Goal: Information Seeking & Learning: Check status

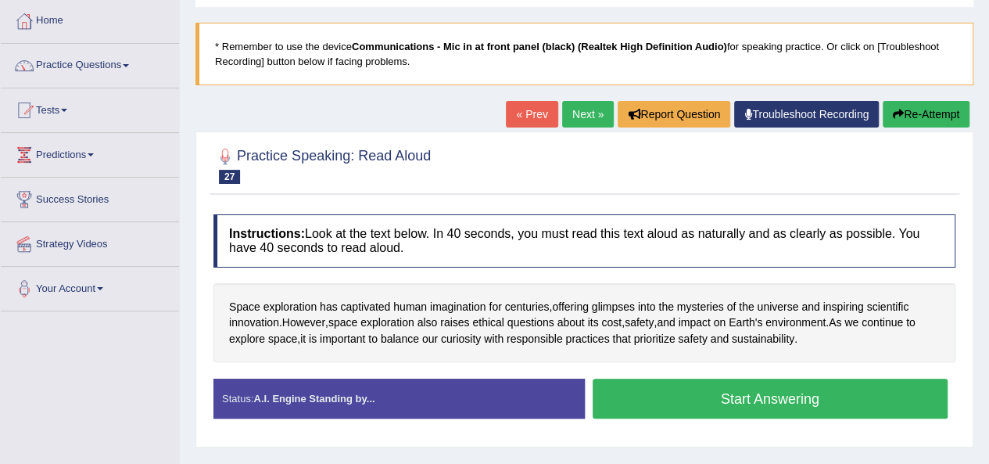
click at [583, 110] on link "Next »" at bounding box center [588, 114] width 52 height 27
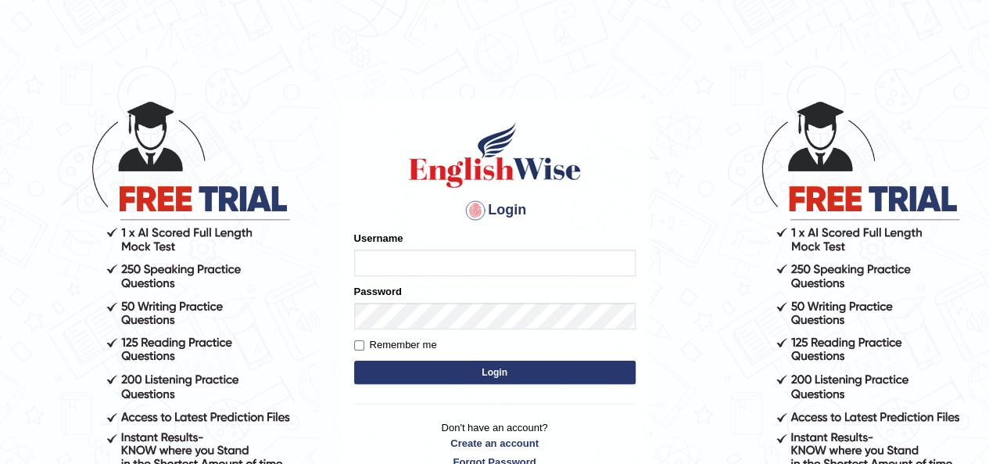
type input "[PERSON_NAME]"
click at [540, 378] on button "Login" at bounding box center [495, 371] width 282 height 23
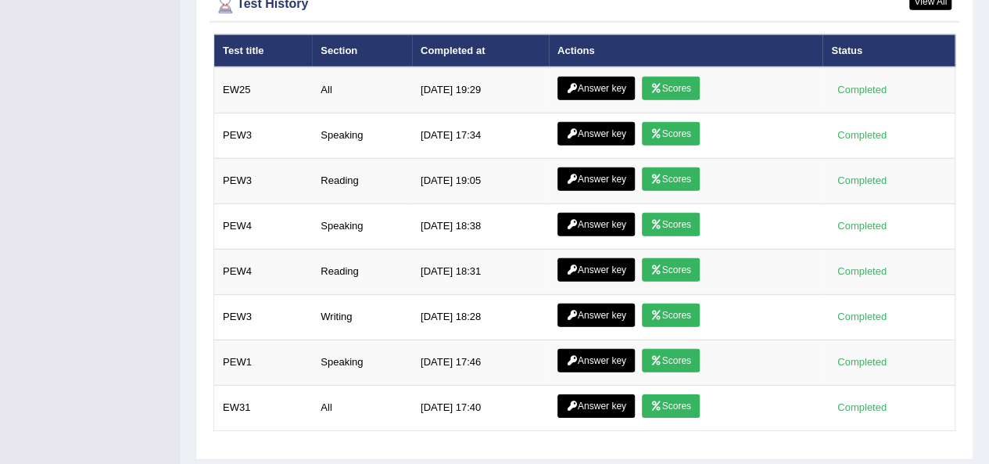
scroll to position [2233, 0]
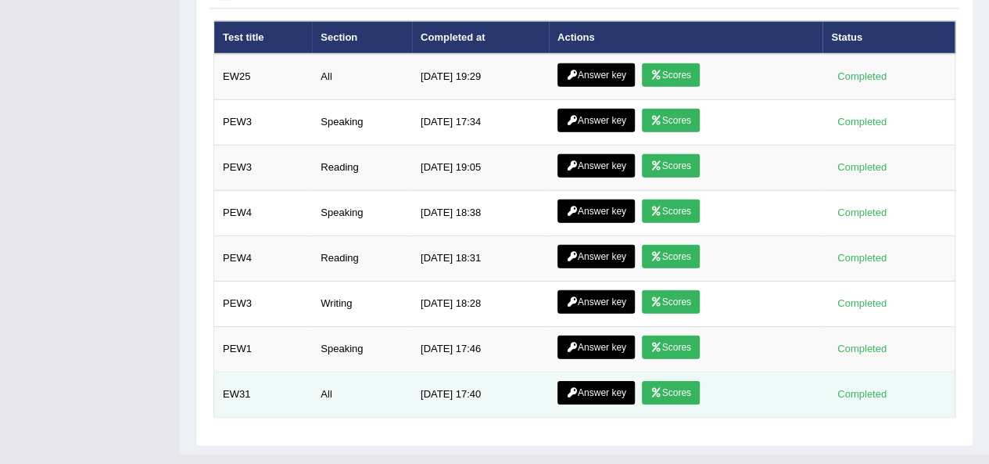
click at [679, 381] on link "Scores" at bounding box center [671, 392] width 58 height 23
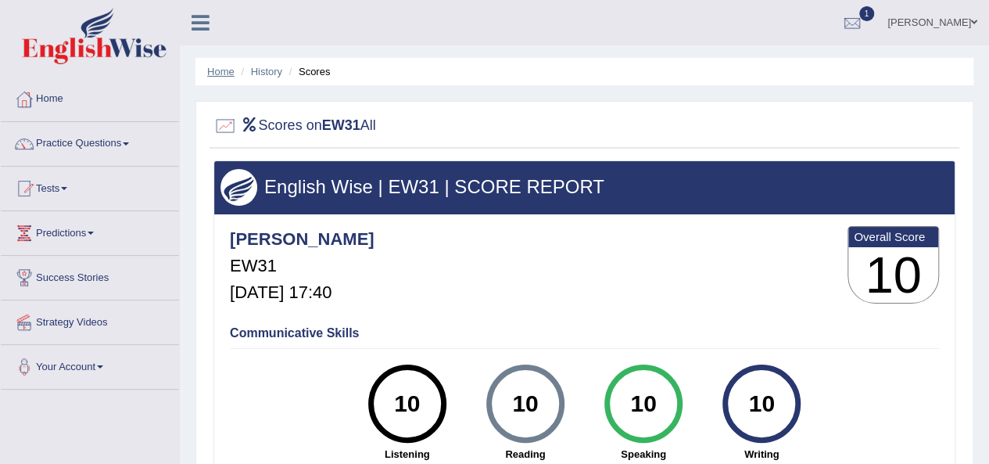
click at [220, 69] on link "Home" at bounding box center [220, 72] width 27 height 12
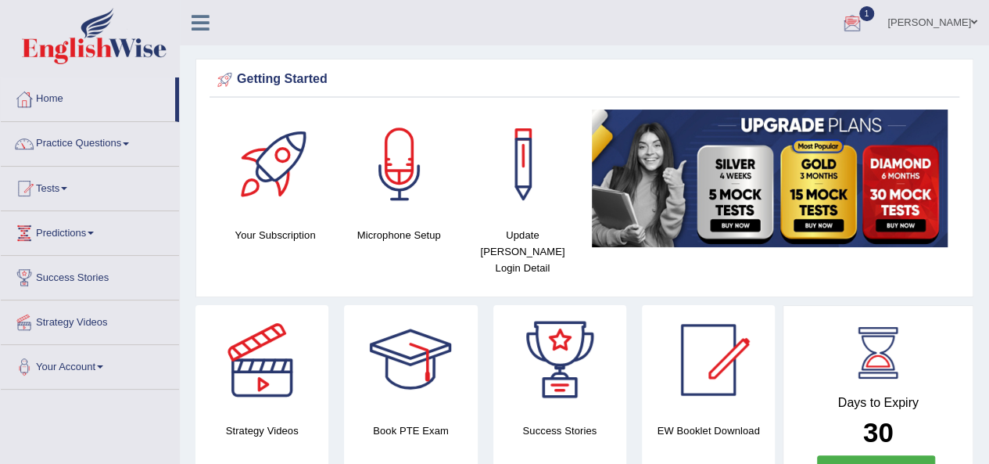
click at [864, 23] on div at bounding box center [852, 23] width 23 height 23
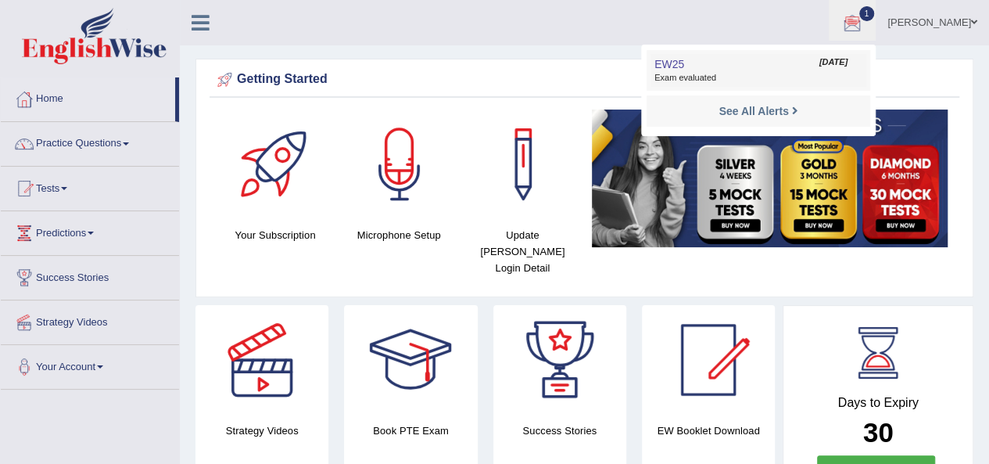
click at [751, 80] on span "Exam evaluated" at bounding box center [758, 78] width 208 height 13
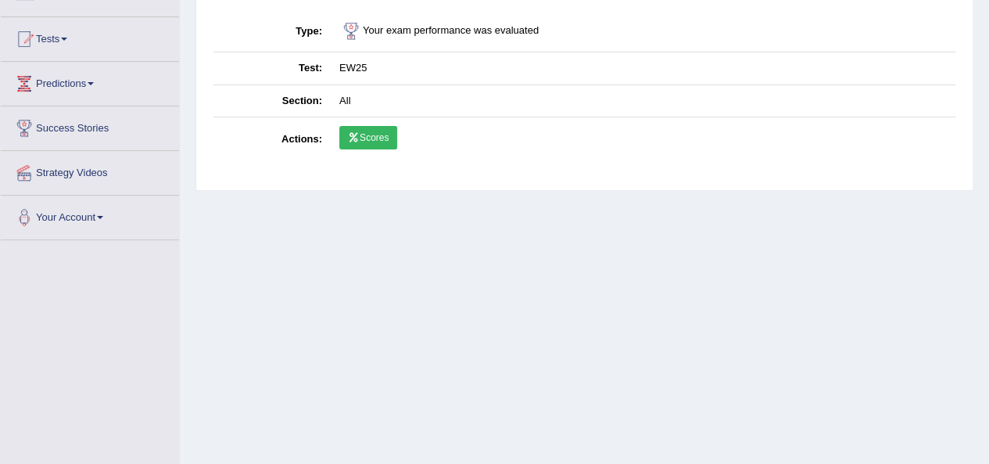
scroll to position [156, 0]
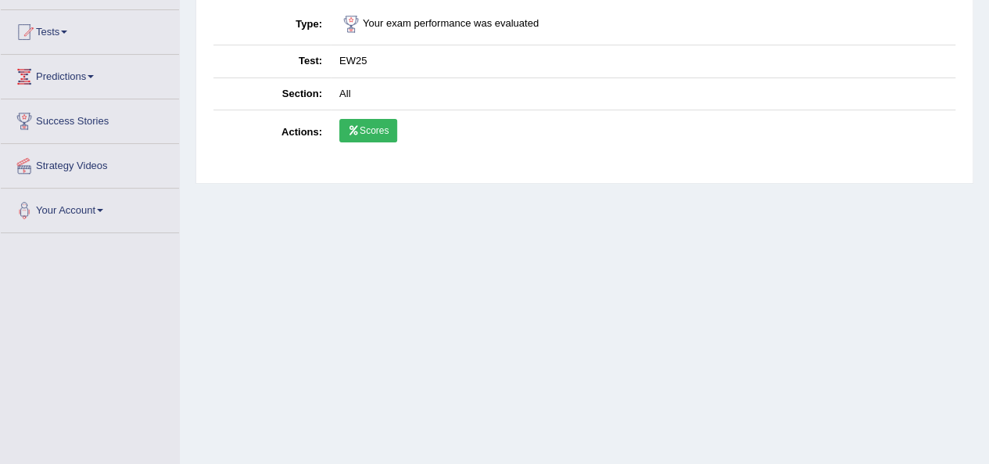
click at [385, 124] on link "Scores" at bounding box center [368, 130] width 58 height 23
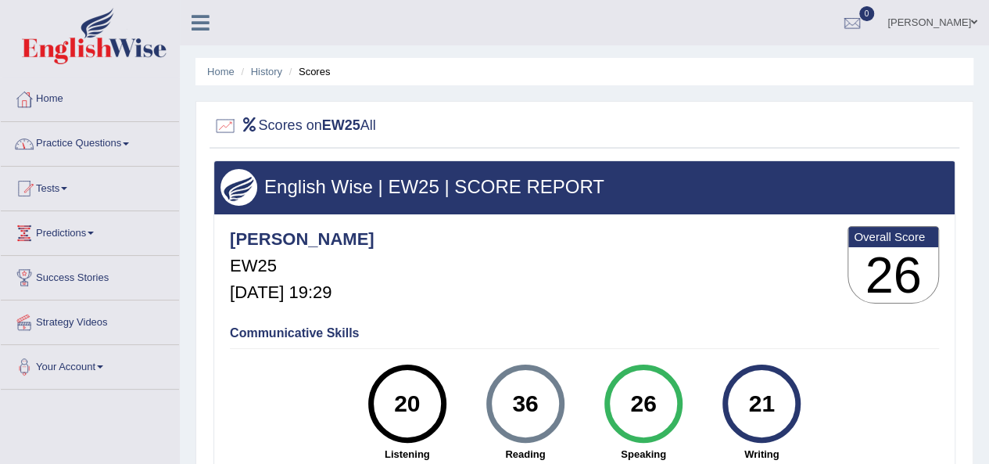
click at [138, 139] on link "Practice Questions" at bounding box center [90, 141] width 178 height 39
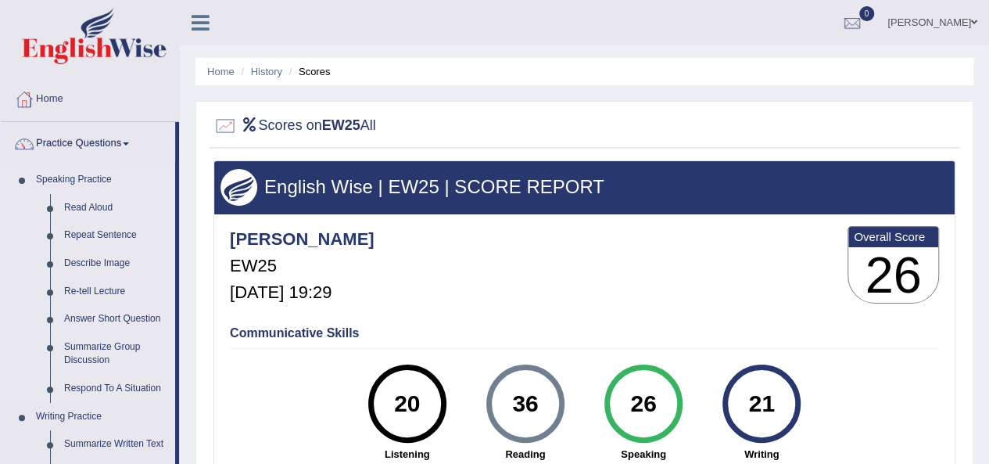
click at [102, 204] on link "Read Aloud" at bounding box center [116, 208] width 118 height 28
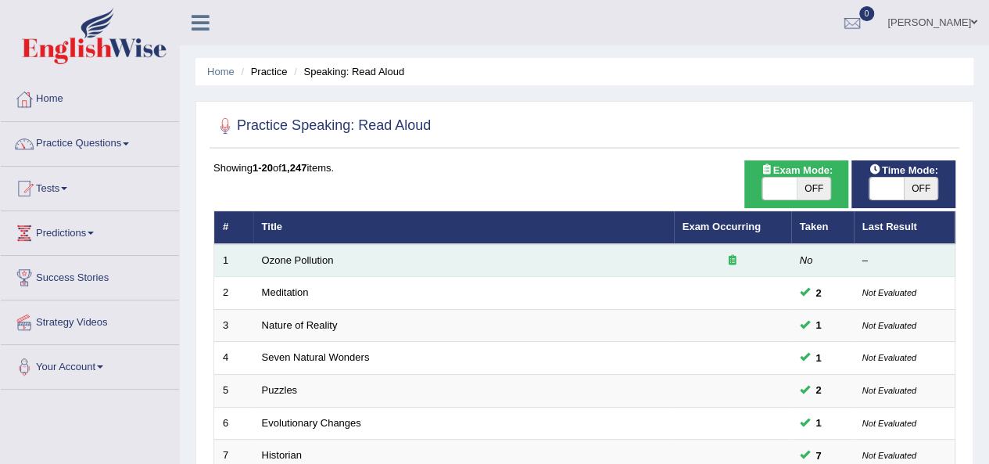
click at [647, 265] on td "Ozone Pollution" at bounding box center [463, 260] width 421 height 33
click at [303, 256] on link "Ozone Pollution" at bounding box center [298, 260] width 72 height 12
